Goal: Navigation & Orientation: Find specific page/section

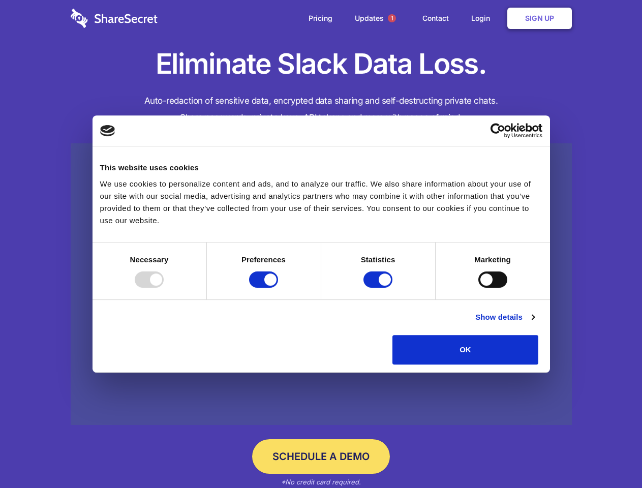
click at [164, 288] on div at bounding box center [149, 280] width 29 height 16
click at [278, 288] on input "Preferences" at bounding box center [263, 280] width 29 height 16
checkbox input "false"
click at [379, 288] on input "Statistics" at bounding box center [378, 280] width 29 height 16
checkbox input "false"
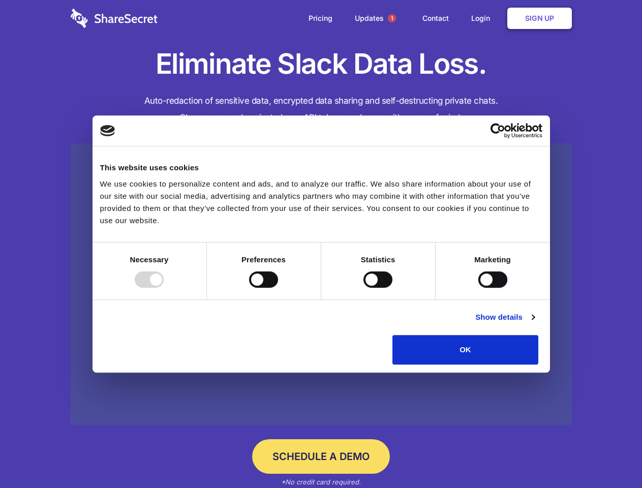
click at [478, 288] on input "Marketing" at bounding box center [492, 280] width 29 height 16
checkbox input "true"
click at [534, 323] on link "Show details" at bounding box center [504, 317] width 59 height 12
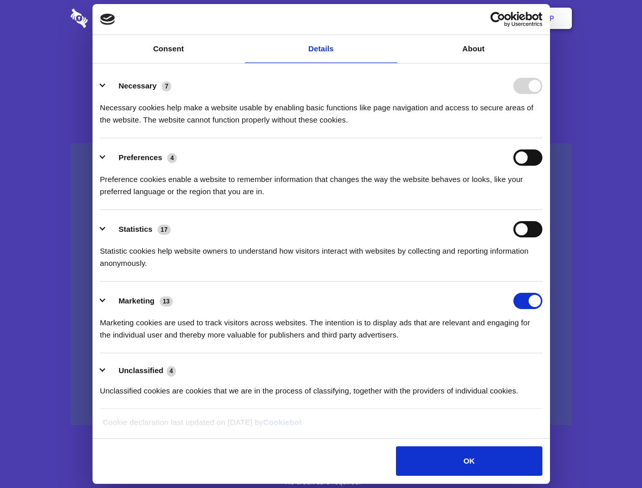
click at [543, 138] on li "Necessary 7 Necessary cookies help make a website usable by enabling basic func…" at bounding box center [321, 103] width 442 height 72
click at [392, 18] on span "1" at bounding box center [392, 18] width 8 height 8
